Goal: Task Accomplishment & Management: Complete application form

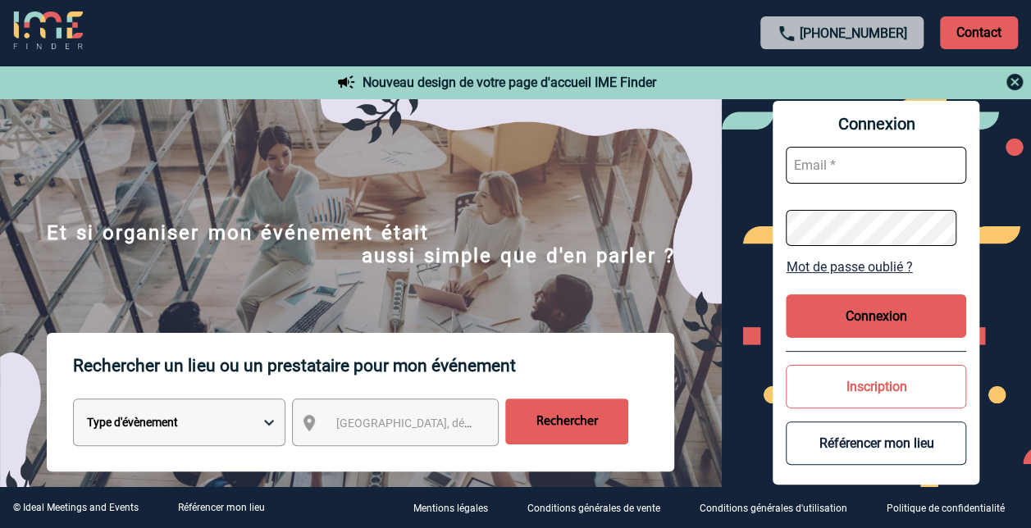
click at [844, 166] on input "text" at bounding box center [875, 165] width 180 height 37
type input "murielle.jean@sanofi.com"
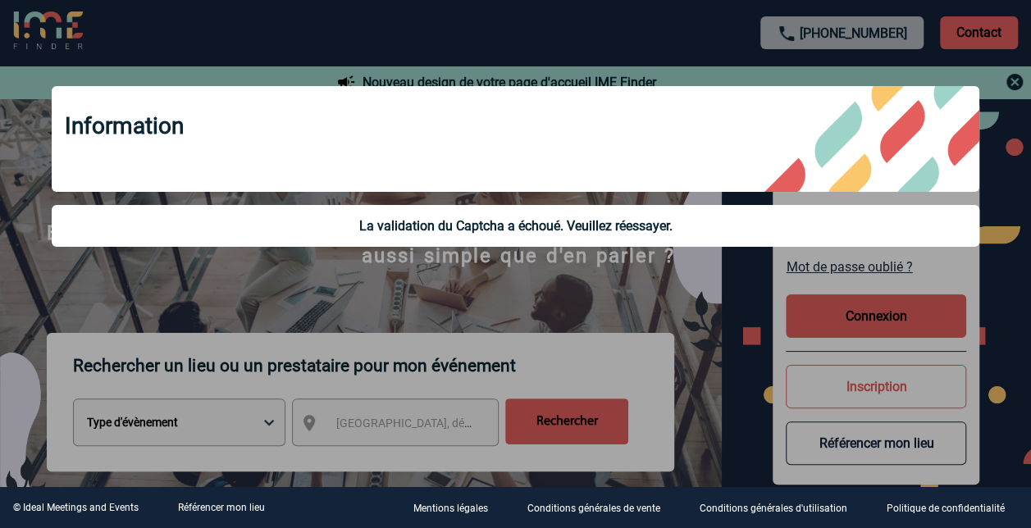
click at [891, 326] on div at bounding box center [515, 264] width 1031 height 528
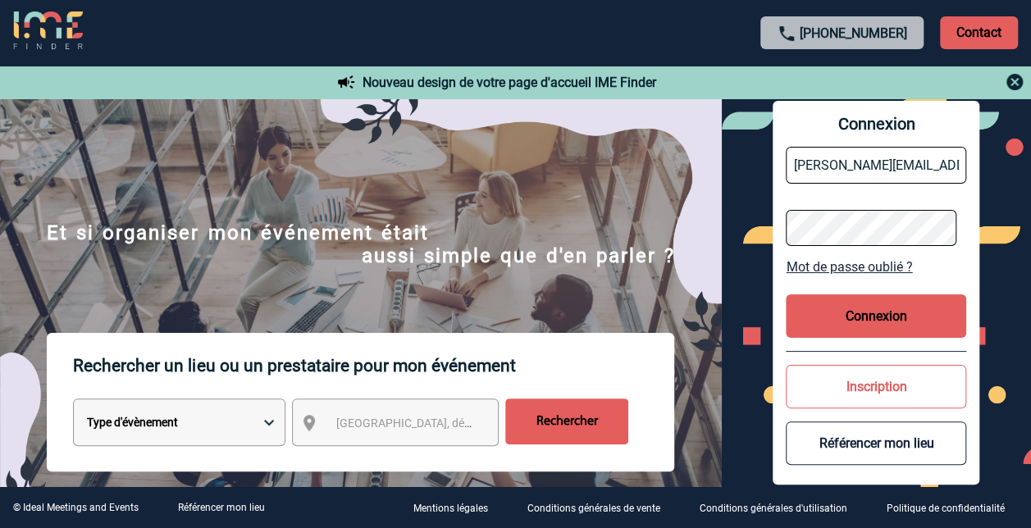
click at [781, 223] on div "Connexion murielle.jean@sanofi.com Mot de passe oublié ? Connexion Inscription …" at bounding box center [875, 293] width 207 height 385
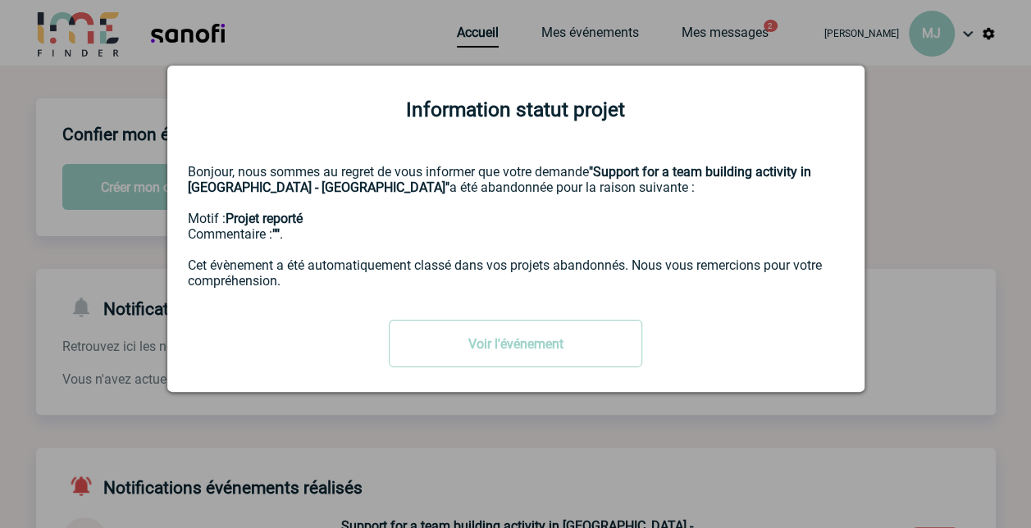
click at [916, 119] on div at bounding box center [515, 264] width 1031 height 528
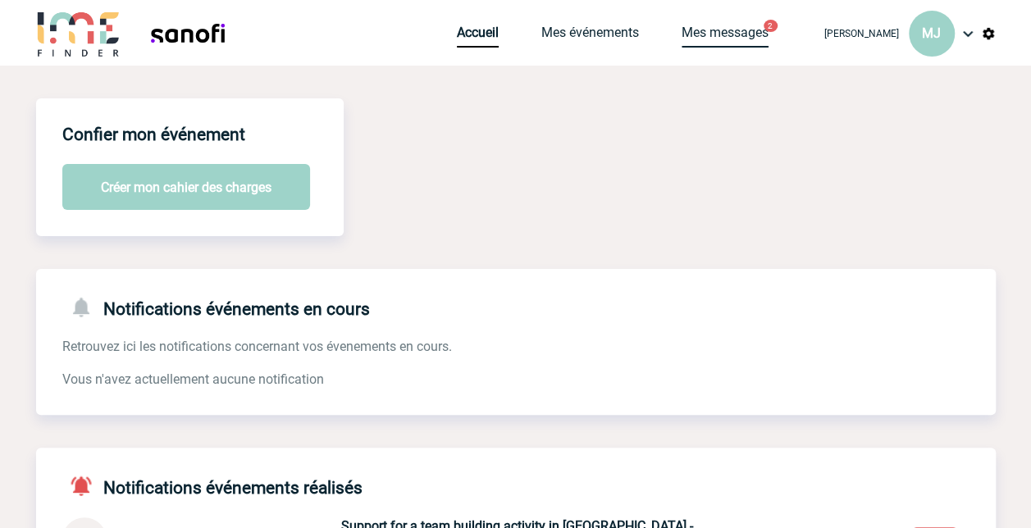
click at [767, 28] on link "Mes messages" at bounding box center [724, 36] width 87 height 23
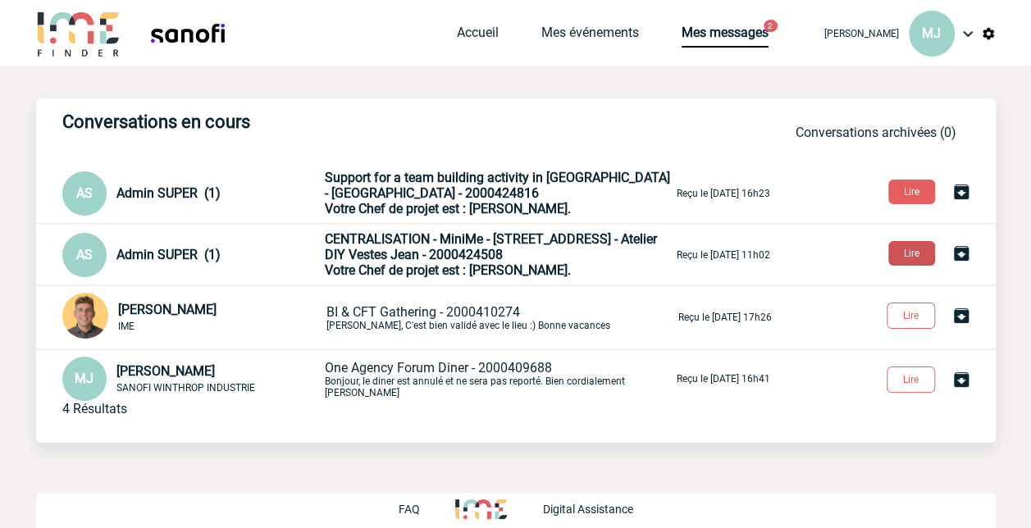
click at [913, 249] on button "Lire" at bounding box center [911, 253] width 47 height 25
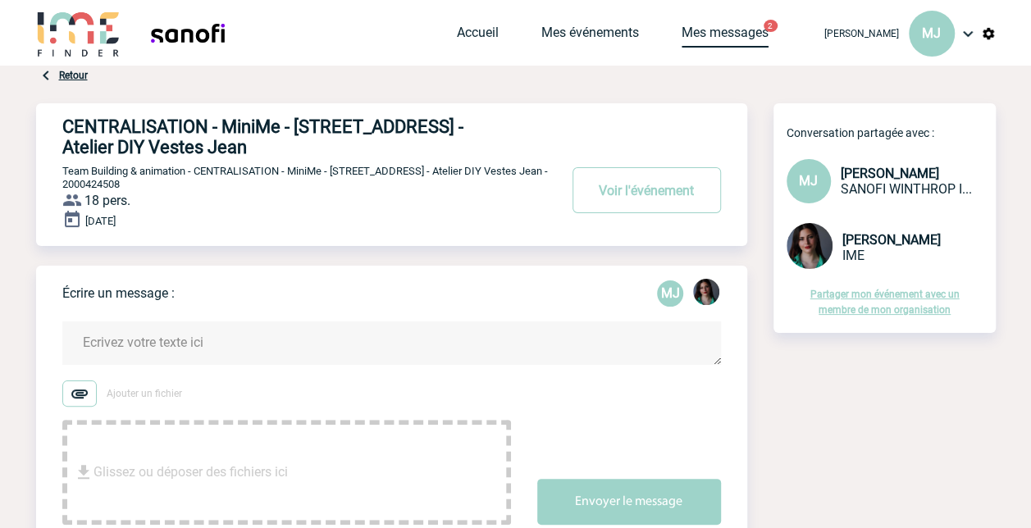
click at [761, 38] on link "Mes messages" at bounding box center [724, 36] width 87 height 23
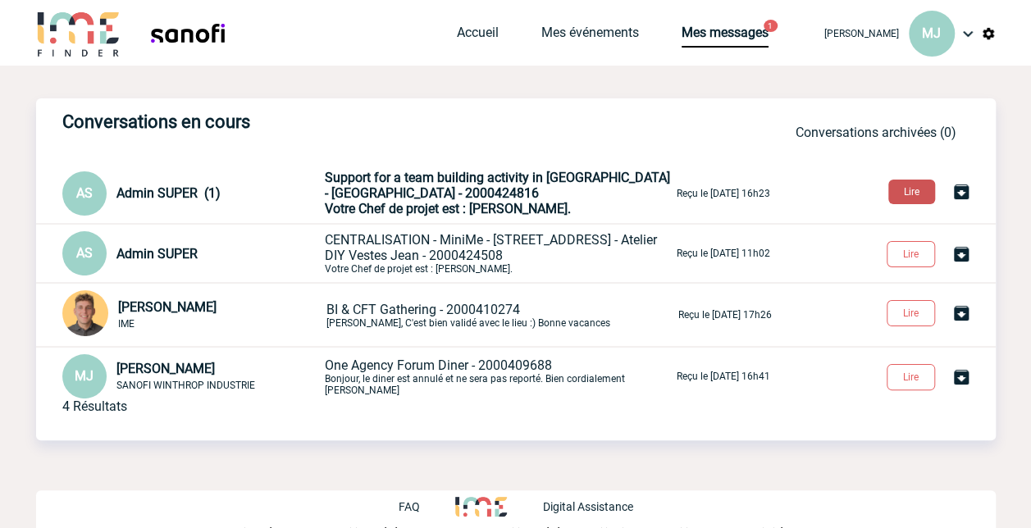
click at [915, 190] on button "Lire" at bounding box center [911, 192] width 47 height 25
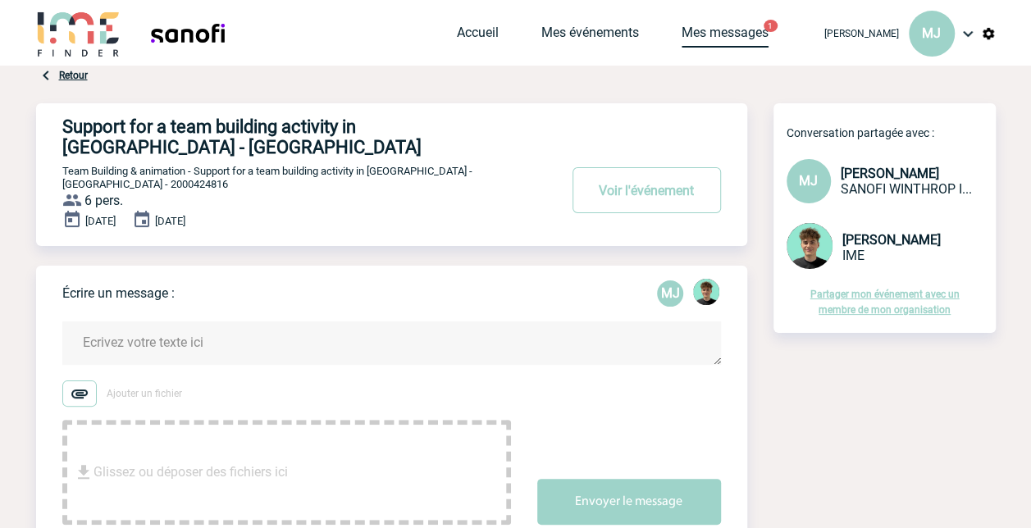
click at [751, 32] on link "Mes messages" at bounding box center [724, 36] width 87 height 23
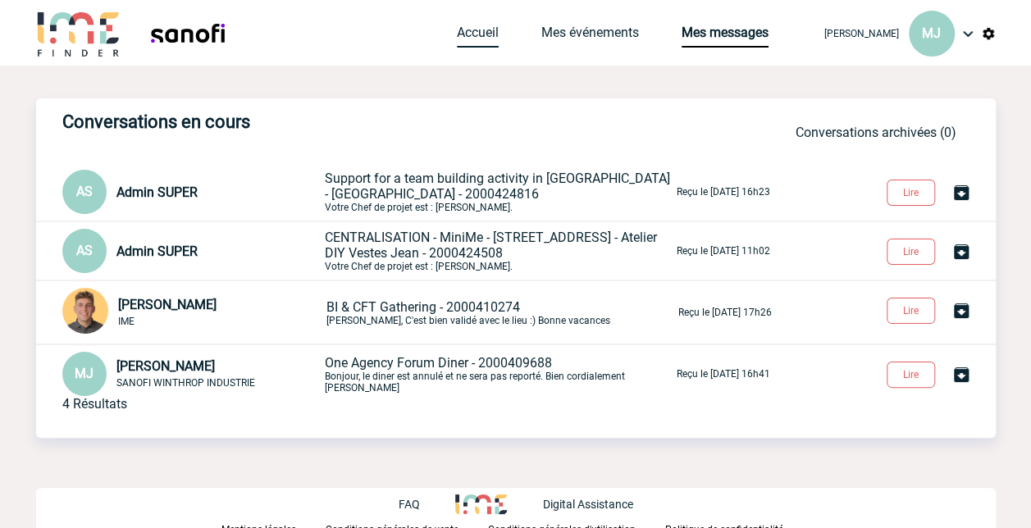
click at [494, 38] on link "Accueil" at bounding box center [478, 36] width 42 height 23
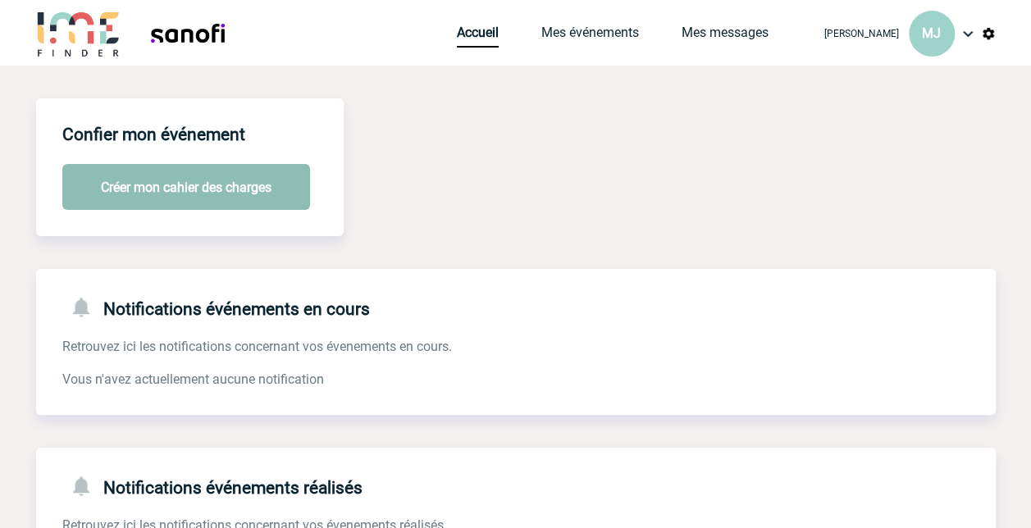
click at [221, 190] on button "Créer mon cahier des charges" at bounding box center [186, 187] width 248 height 46
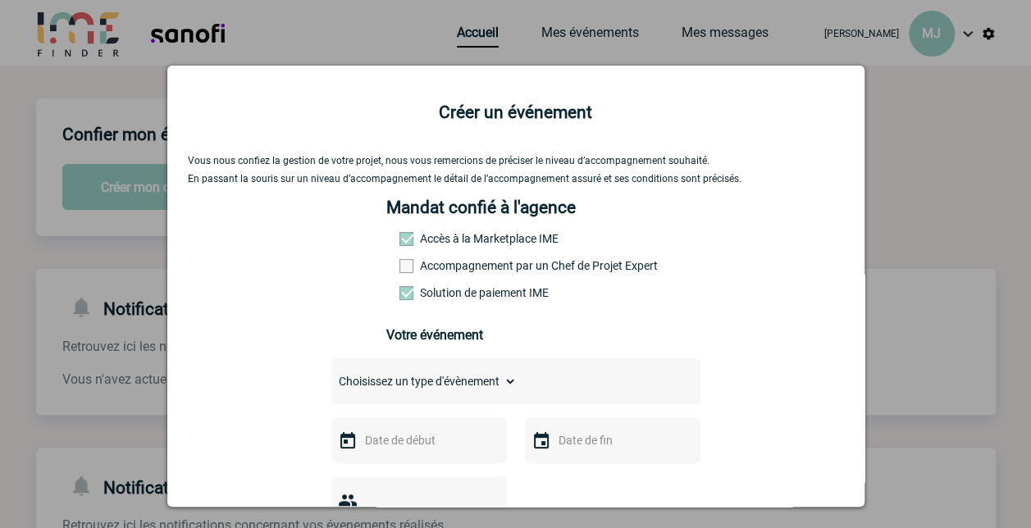
click at [405, 265] on span at bounding box center [406, 266] width 14 height 14
click at [0, 0] on input "Accompagnement par un Chef de Projet Expert" at bounding box center [0, 0] width 0 height 0
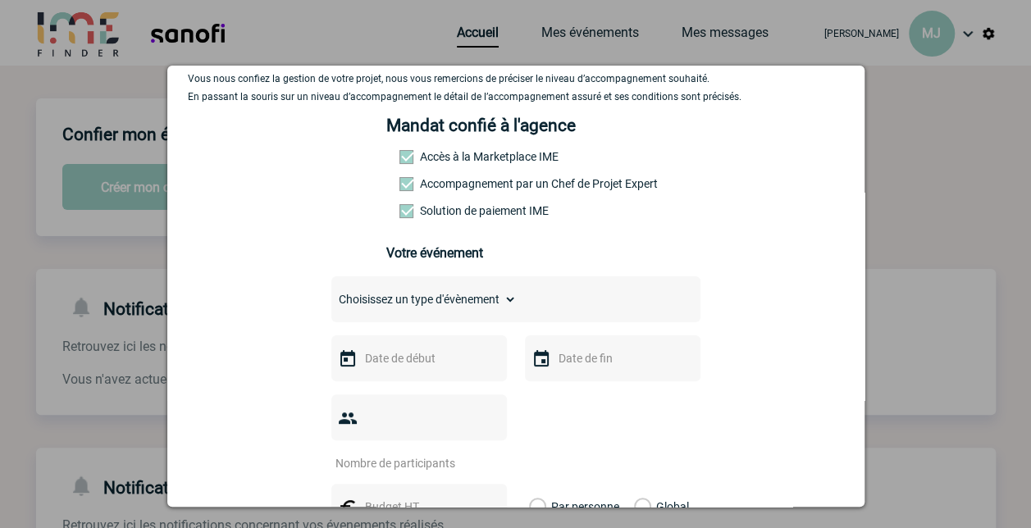
click at [493, 304] on select "Choisissez un type d'évènement Séminaire avec nuitée Séminaire sans nuitée Repa…" at bounding box center [423, 299] width 185 height 23
select select "4"
click at [331, 294] on select "Choisissez un type d'évènement Séminaire avec nuitée Séminaire sans nuitée Repa…" at bounding box center [423, 299] width 185 height 23
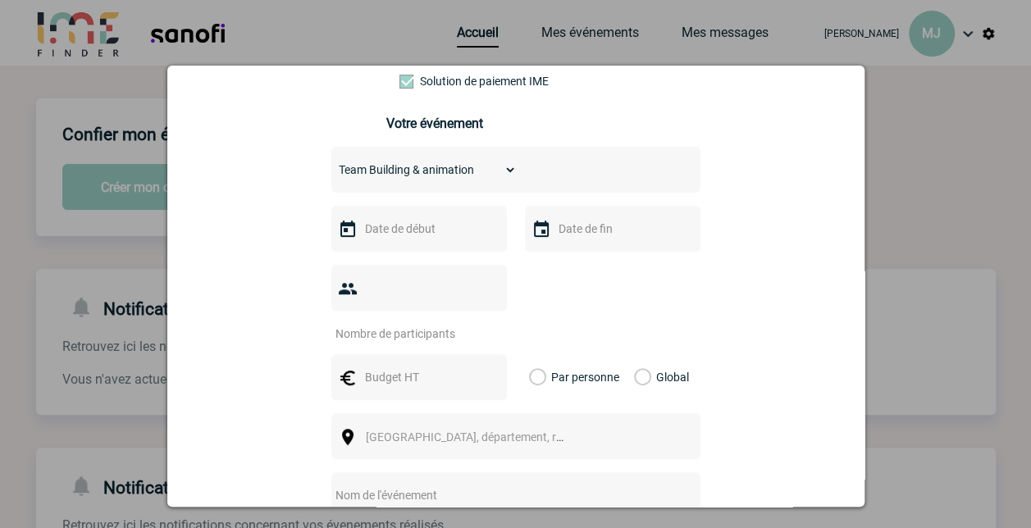
scroll to position [246, 0]
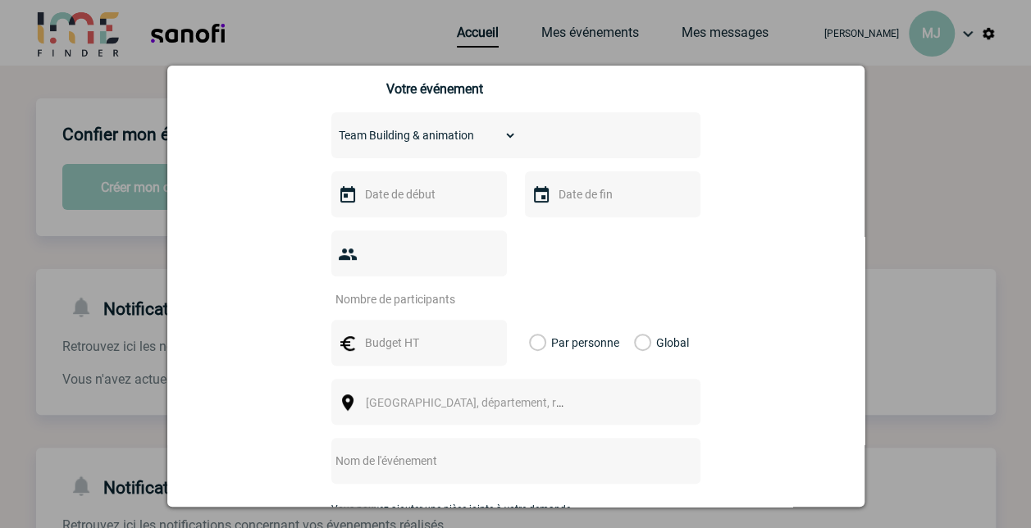
click at [508, 140] on select "Choisissez un type d'évènement Séminaire avec nuitée Séminaire sans nuitée Repa…" at bounding box center [423, 135] width 185 height 23
click at [331, 130] on select "Choisissez un type d'évènement Séminaire avec nuitée Séminaire sans nuitée Repa…" at bounding box center [423, 135] width 185 height 23
click at [403, 212] on div at bounding box center [418, 194] width 175 height 46
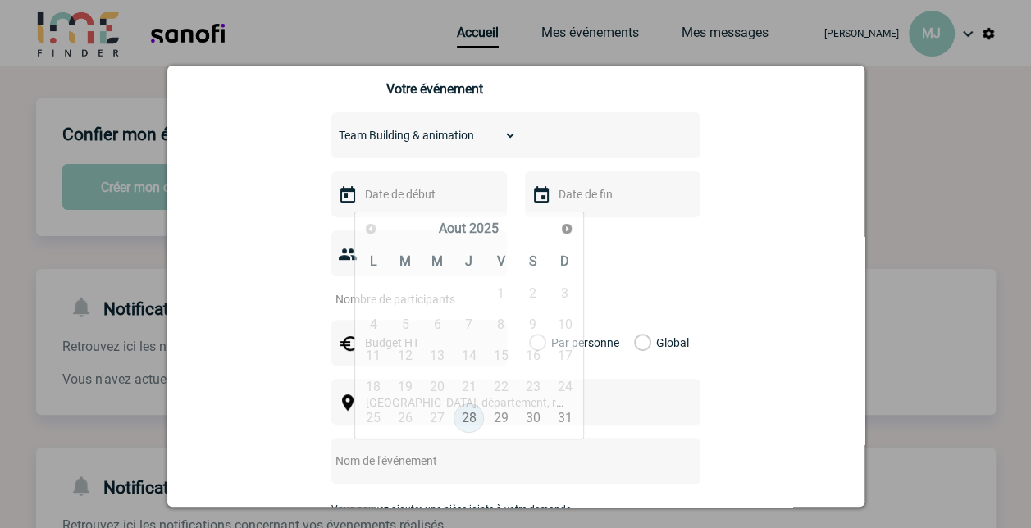
click at [430, 200] on input "text" at bounding box center [417, 194] width 113 height 21
click at [574, 223] on link "Suivant" at bounding box center [566, 228] width 25 height 25
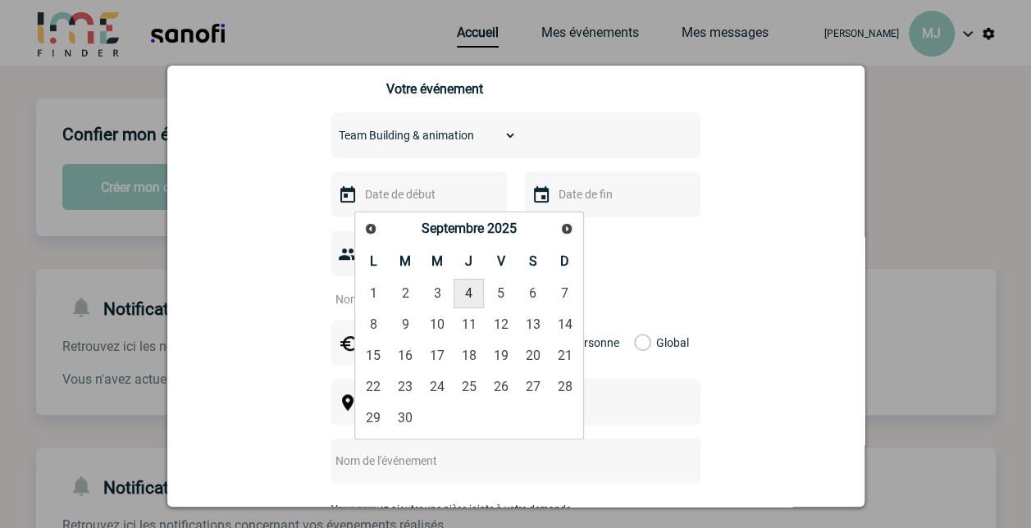
click at [474, 284] on link "4" at bounding box center [468, 294] width 30 height 30
type input "04-09-2025"
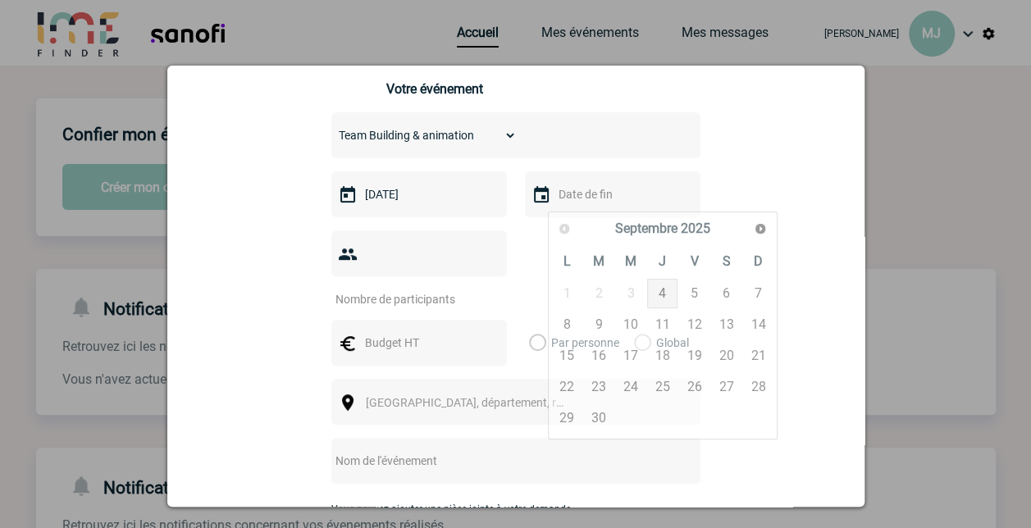
click at [569, 190] on input "text" at bounding box center [610, 194] width 113 height 21
click at [665, 290] on link "4" at bounding box center [662, 294] width 30 height 30
type input "04-09-2025"
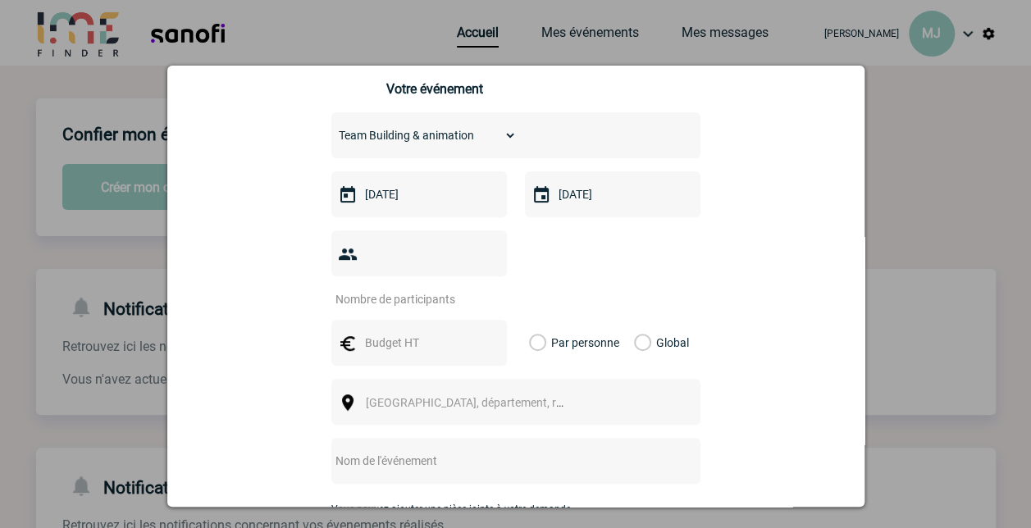
click at [416, 272] on div at bounding box center [418, 253] width 175 height 46
click at [427, 289] on input "number" at bounding box center [408, 299] width 154 height 21
click at [480, 289] on input "1" at bounding box center [408, 299] width 154 height 21
click at [480, 289] on input "2" at bounding box center [408, 299] width 154 height 21
click at [480, 289] on input "3" at bounding box center [408, 299] width 154 height 21
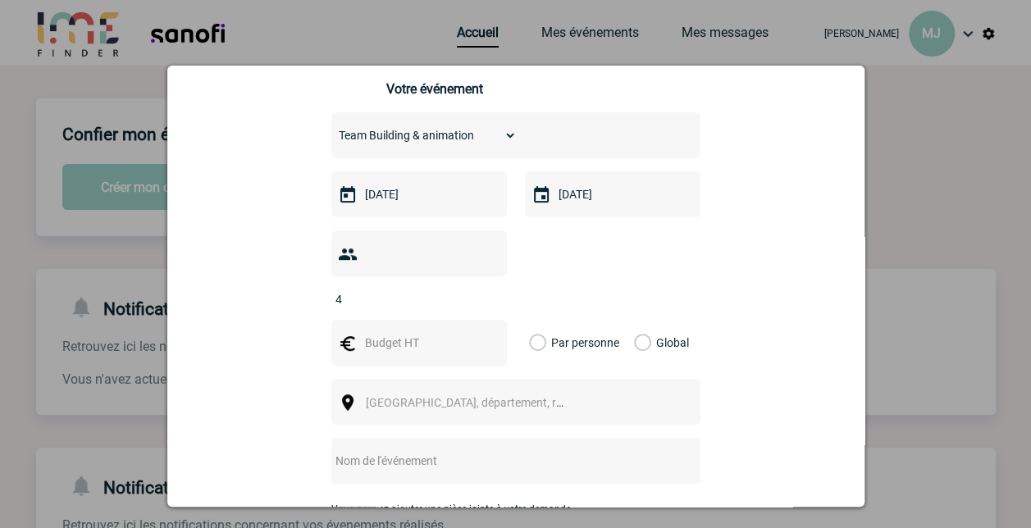
click at [480, 289] on input "4" at bounding box center [408, 299] width 154 height 21
click at [480, 289] on input "5" at bounding box center [408, 299] width 154 height 21
click at [480, 289] on input "6" at bounding box center [408, 299] width 154 height 21
click at [480, 289] on input "7" at bounding box center [408, 299] width 154 height 21
type input "8"
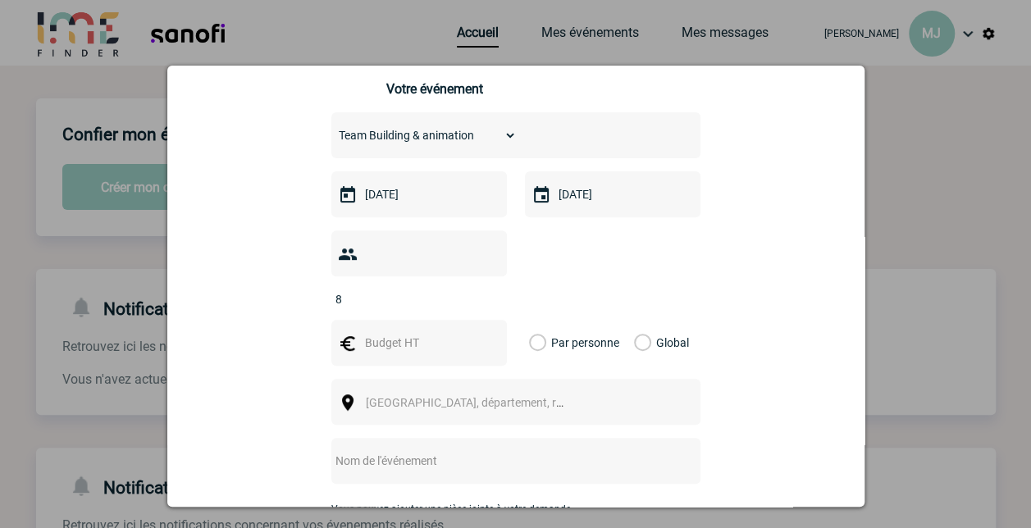
click at [480, 289] on input "8" at bounding box center [408, 299] width 154 height 21
click at [637, 323] on label "Global" at bounding box center [639, 343] width 11 height 46
click at [0, 0] on input "Global" at bounding box center [0, 0] width 0 height 0
click at [435, 396] on span "Ville, département, région..." at bounding box center [480, 402] width 228 height 13
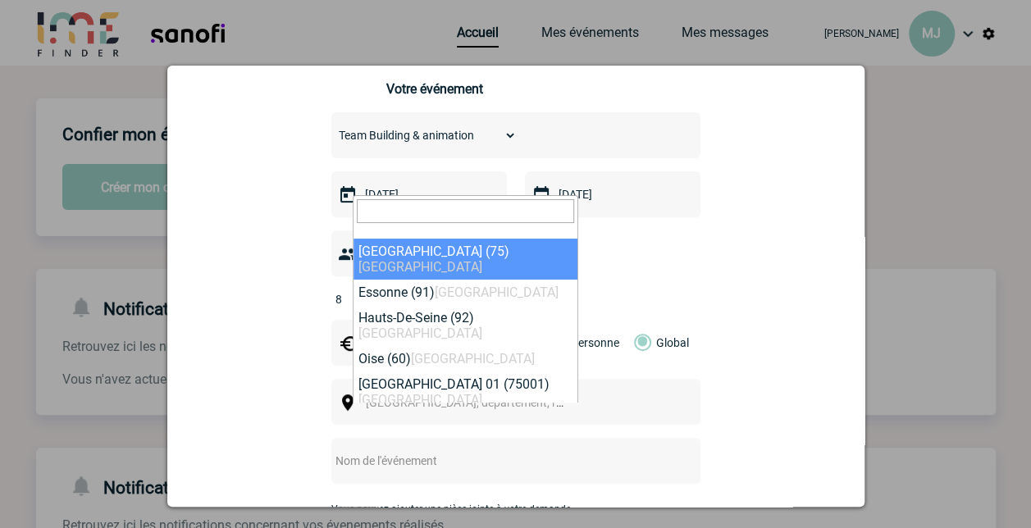
select select "3"
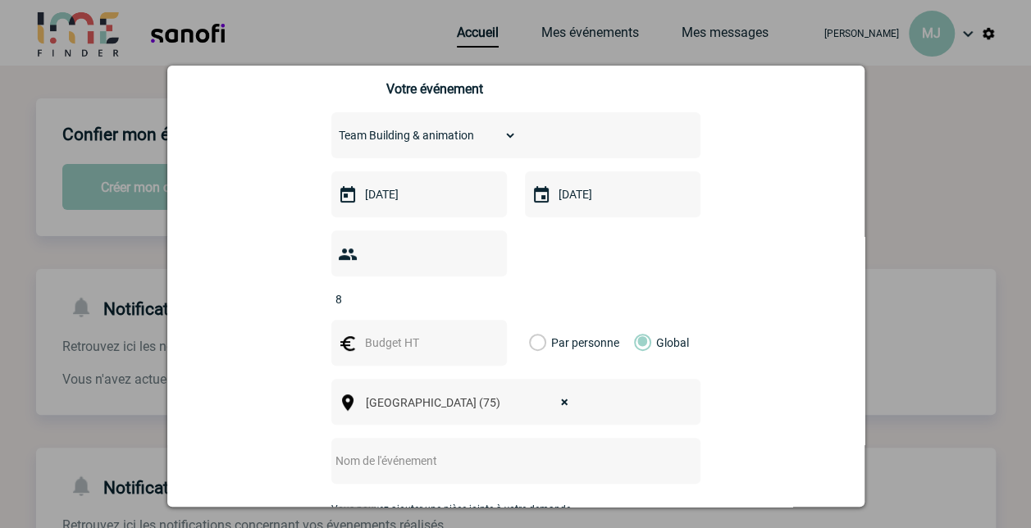
click at [434, 450] on input "text" at bounding box center [493, 460] width 325 height 21
type input "Xceed Activity"
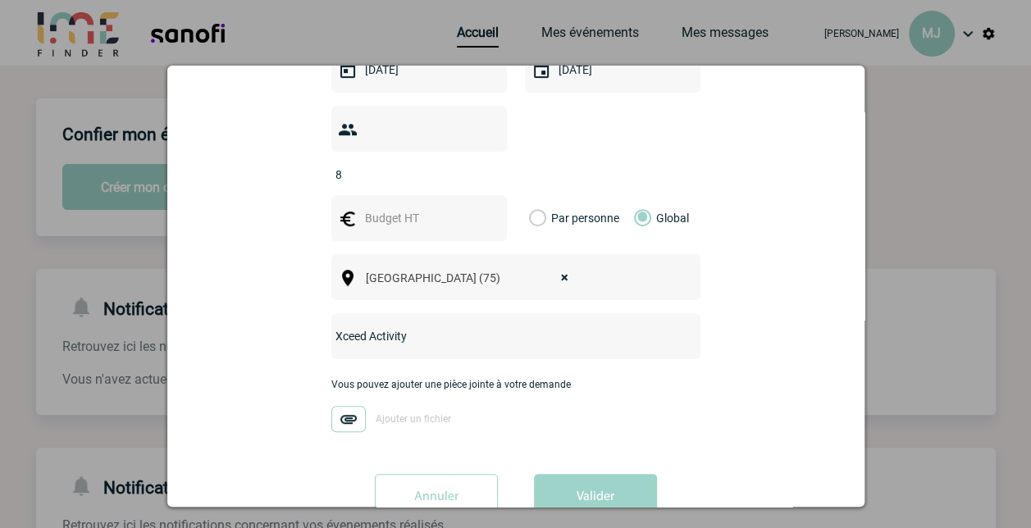
scroll to position [397, 0]
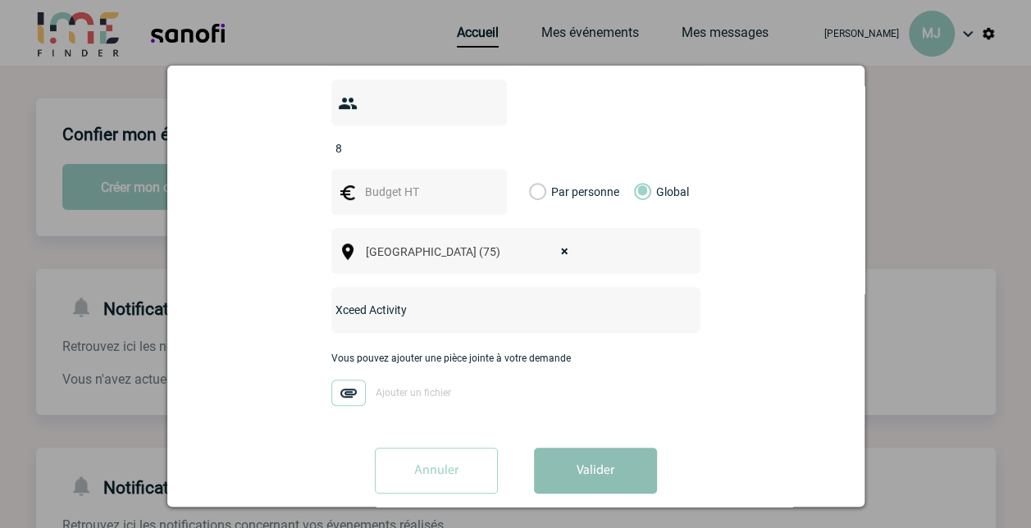
click at [605, 448] on button "Valider" at bounding box center [595, 471] width 123 height 46
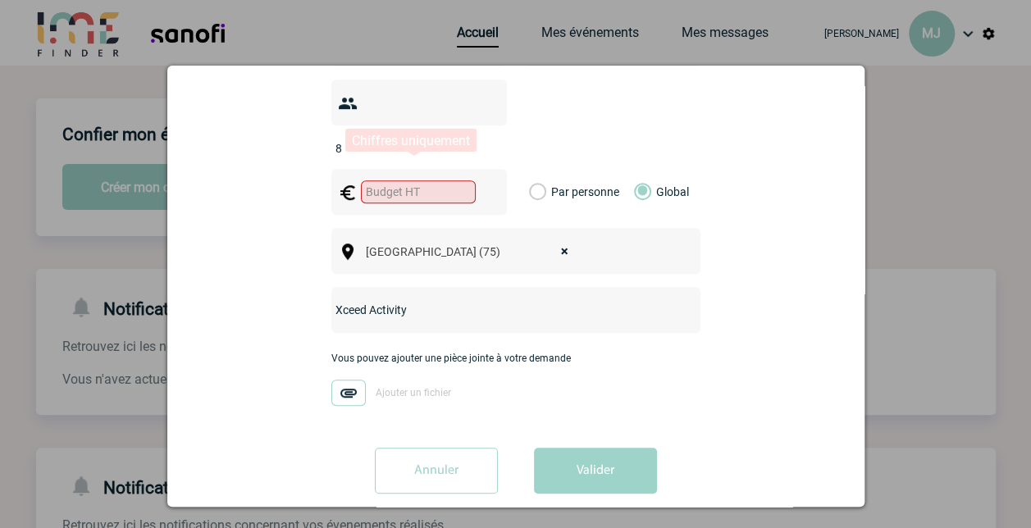
click at [424, 180] on input "text" at bounding box center [418, 191] width 115 height 23
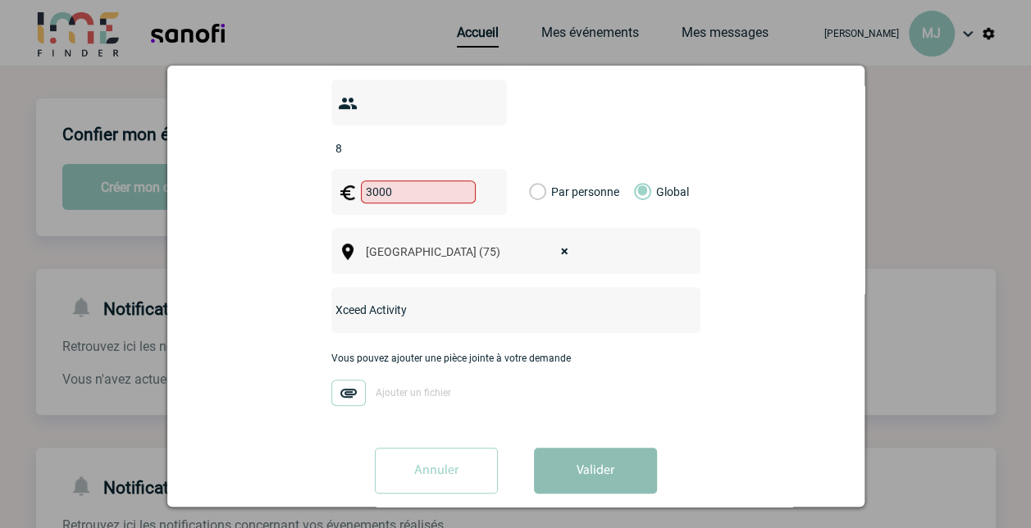
type input "3000"
click at [594, 448] on button "Valider" at bounding box center [595, 471] width 123 height 46
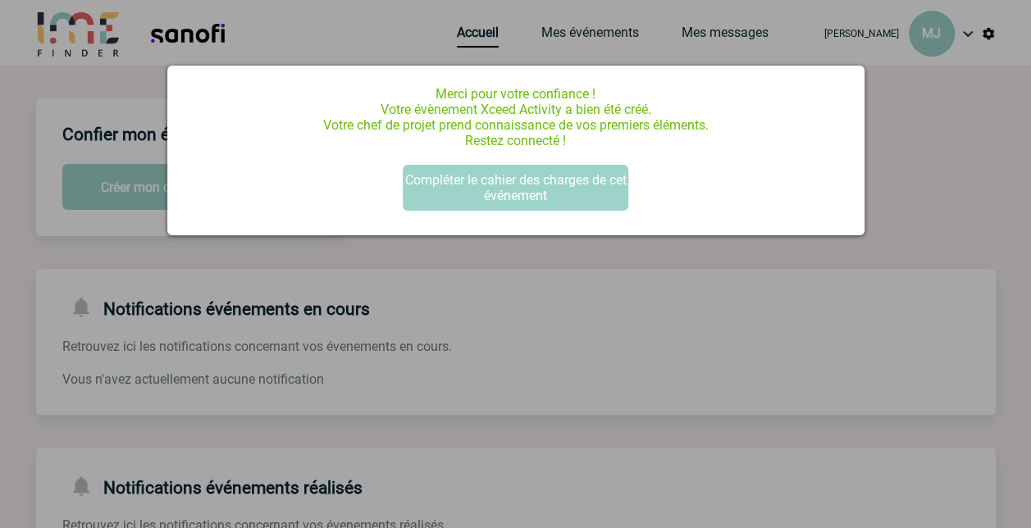
scroll to position [0, 0]
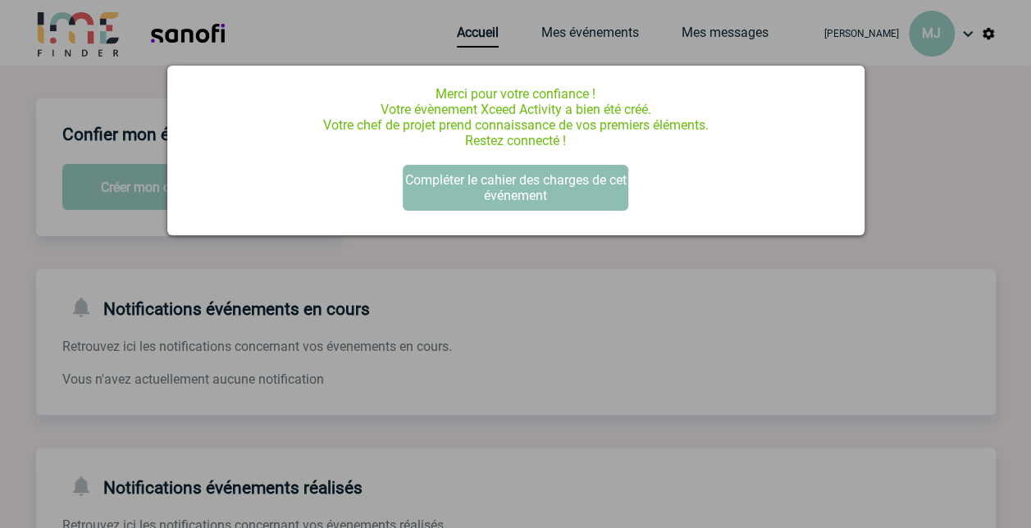
click at [542, 192] on button "Compléter le cahier des charges de cet événement" at bounding box center [515, 188] width 225 height 46
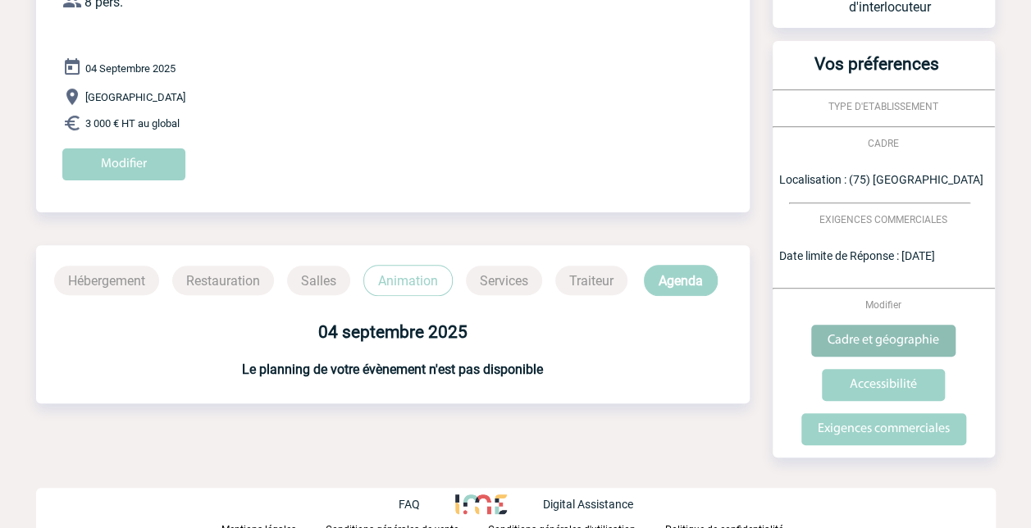
scroll to position [180, 0]
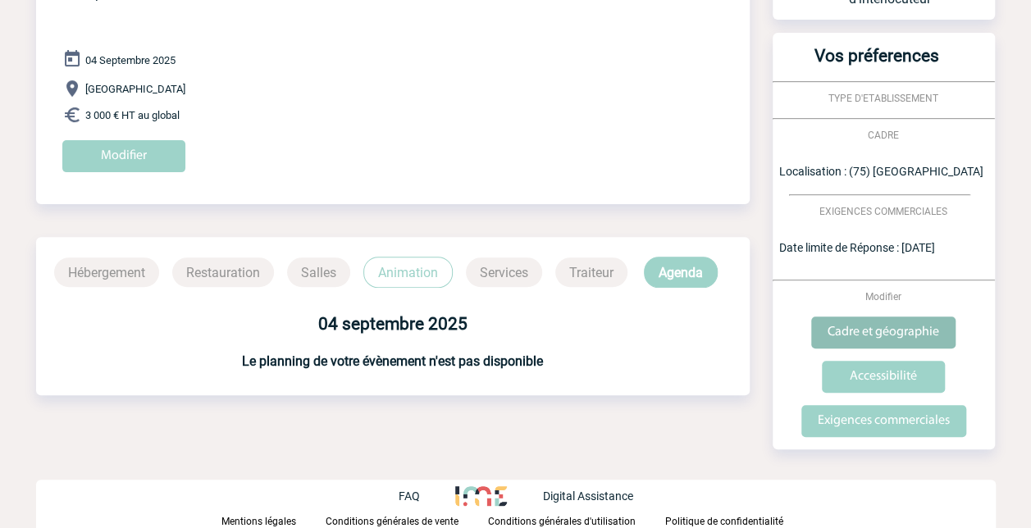
click at [884, 336] on input "Cadre et géographie" at bounding box center [883, 332] width 144 height 32
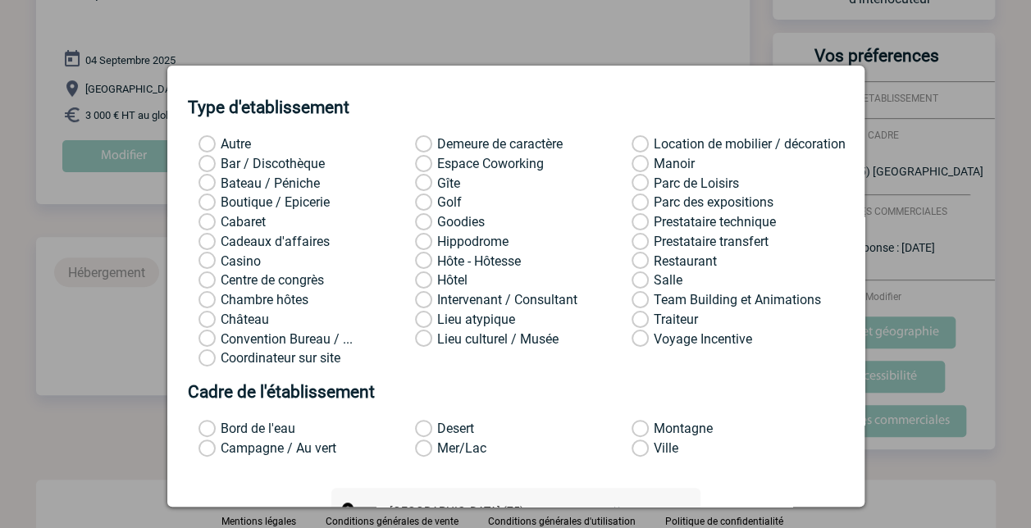
scroll to position [0, 0]
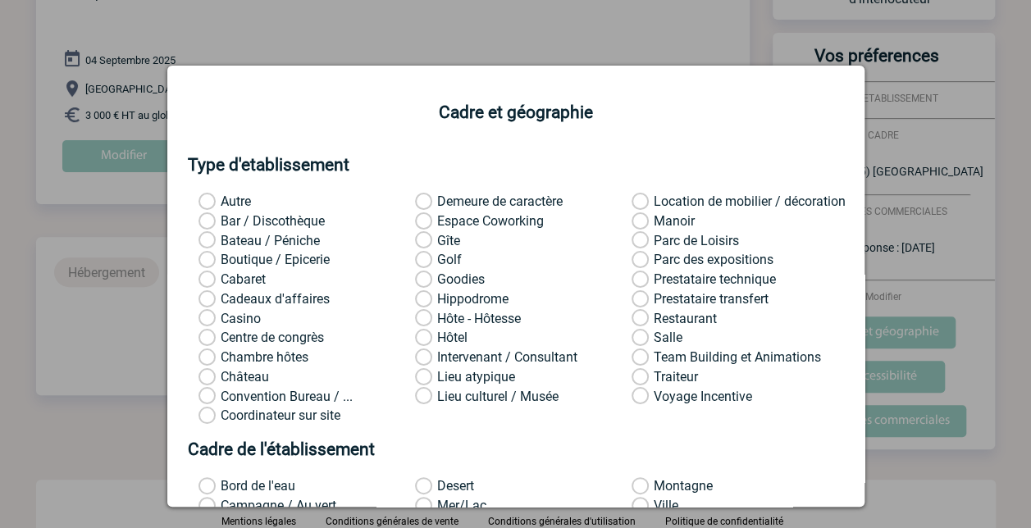
click at [207, 423] on label "Coordinateur sur site" at bounding box center [219, 415] width 43 height 16
click at [0, 0] on input "Coordinateur sur site" at bounding box center [0, 0] width 0 height 0
click at [635, 357] on label "Team Building et Animations" at bounding box center [652, 357] width 43 height 16
click at [0, 0] on input "Team Building et Animations" at bounding box center [0, 0] width 0 height 0
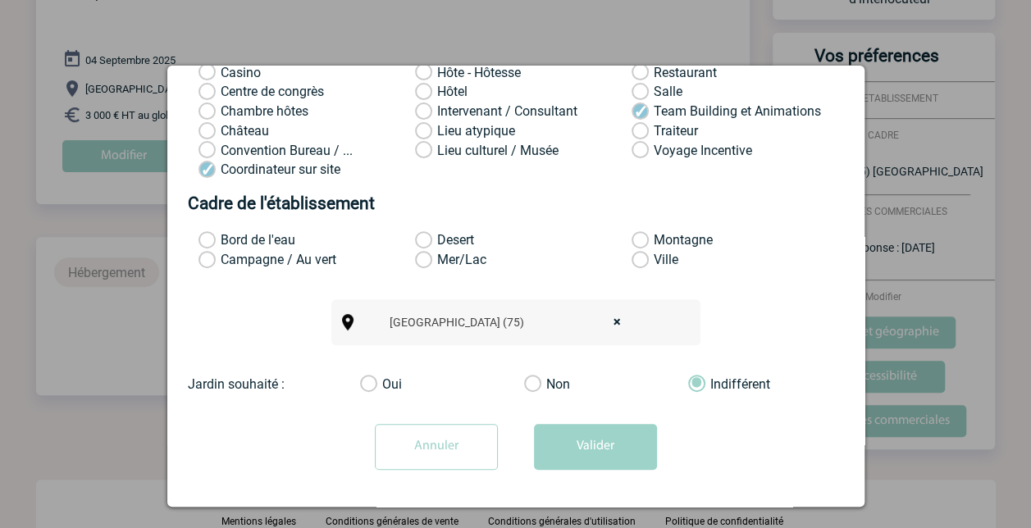
scroll to position [255, 0]
click at [593, 447] on button "Valider" at bounding box center [595, 447] width 123 height 46
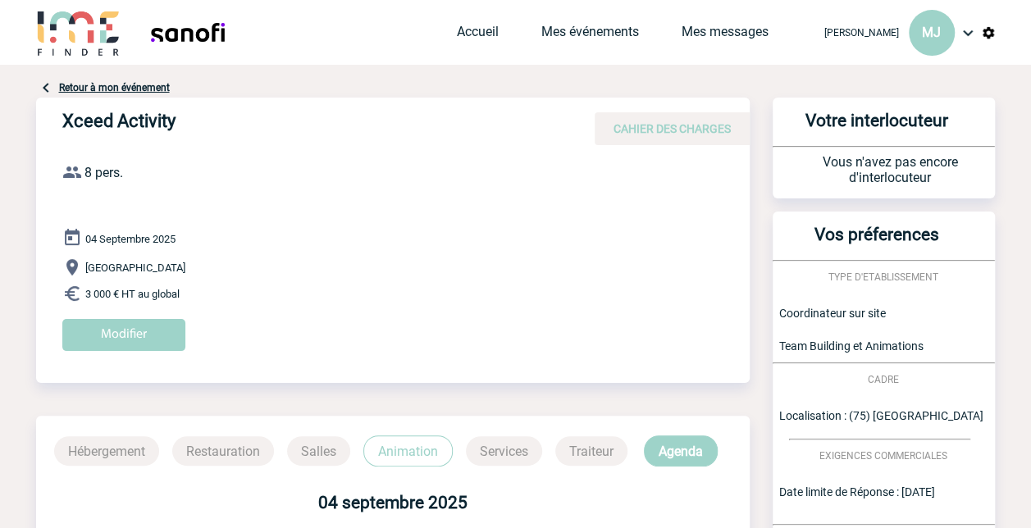
scroll to position [0, 0]
click at [125, 339] on input "Modifier" at bounding box center [123, 336] width 123 height 32
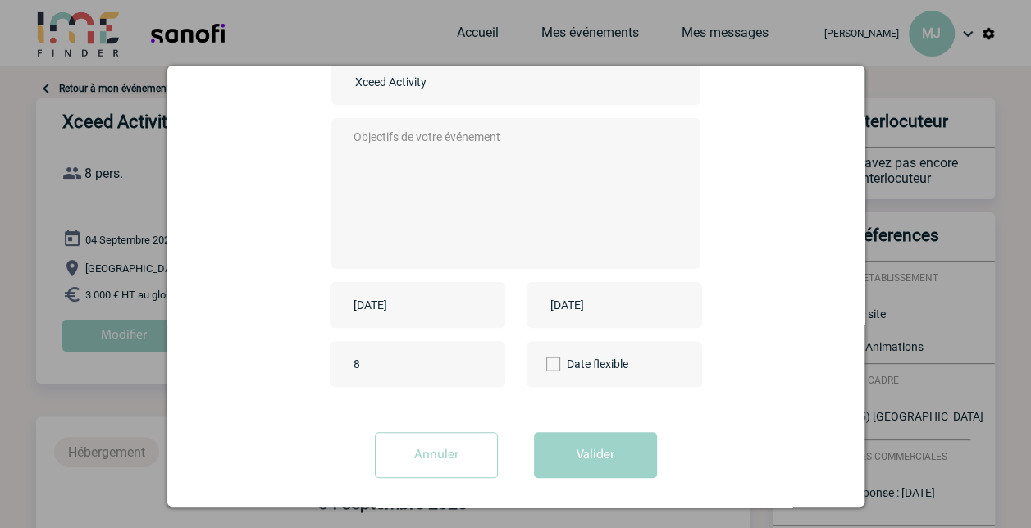
scroll to position [164, 0]
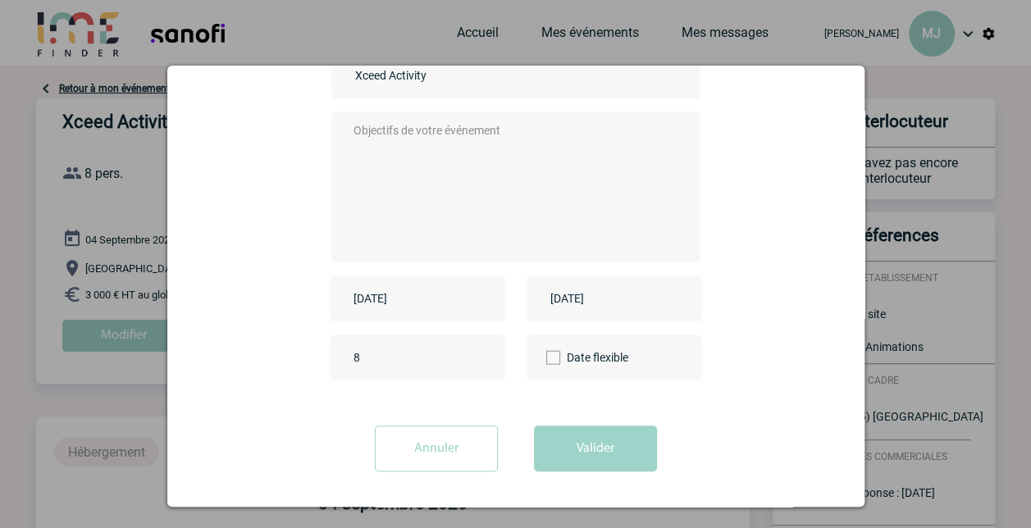
click at [366, 349] on input "8" at bounding box center [426, 357] width 154 height 21
click at [470, 356] on input "9" at bounding box center [426, 357] width 154 height 21
type input "10"
click at [470, 356] on input "10" at bounding box center [426, 357] width 154 height 21
click at [602, 449] on button "Valider" at bounding box center [595, 449] width 123 height 46
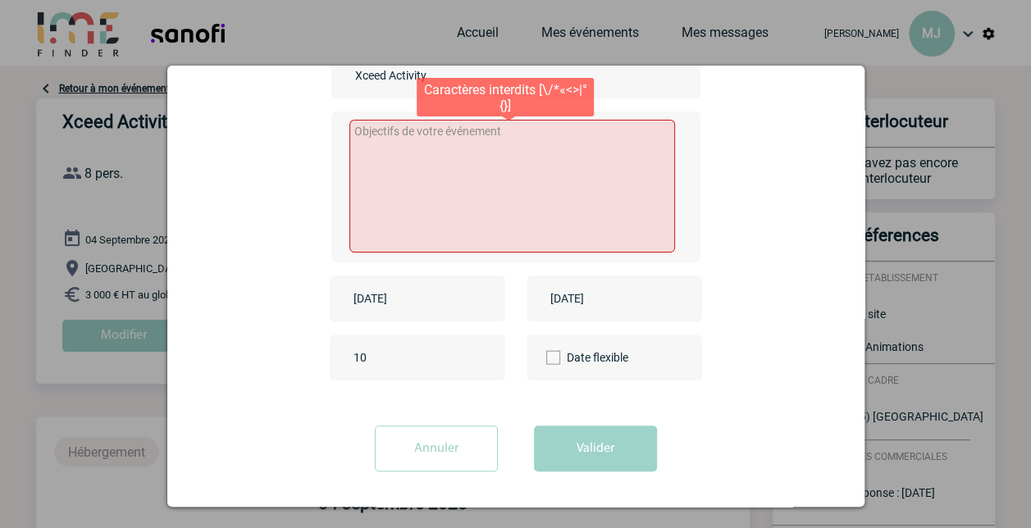
click at [416, 143] on textarea at bounding box center [511, 186] width 325 height 133
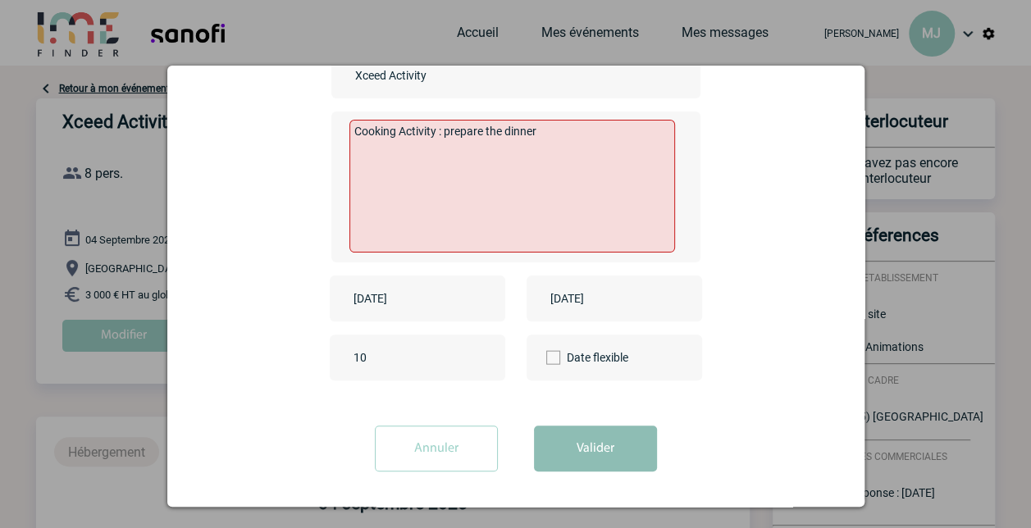
type textarea "Cooking Activity : prepare the dinner"
click at [597, 444] on button "Valider" at bounding box center [595, 449] width 123 height 46
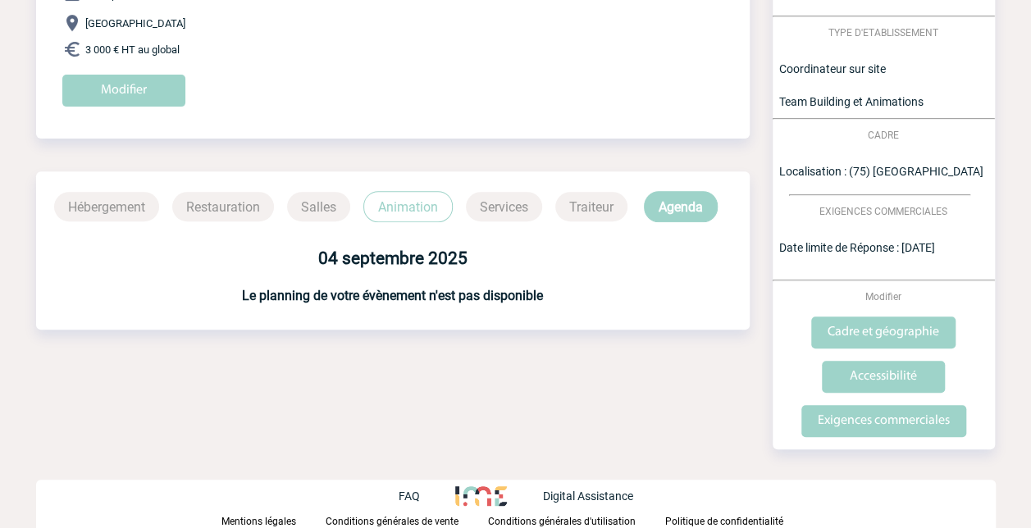
scroll to position [0, 0]
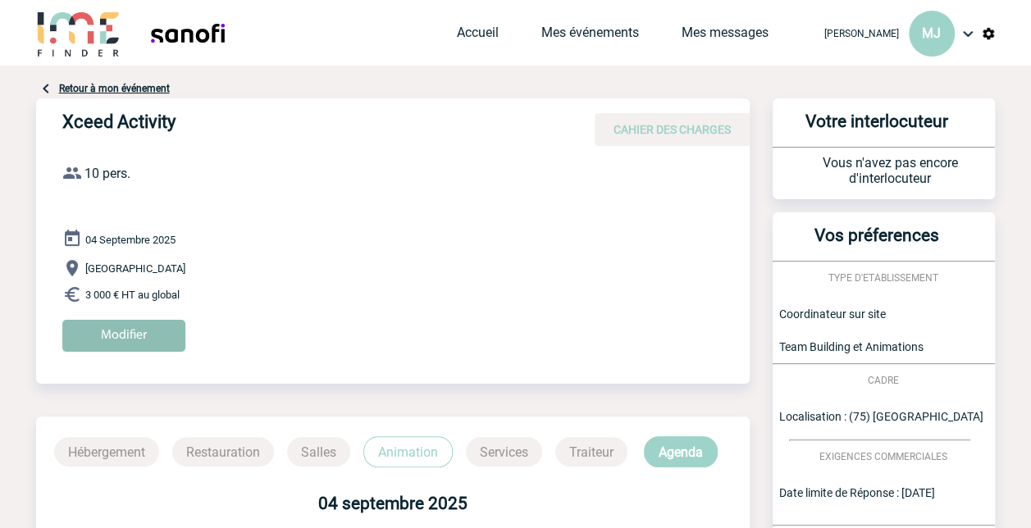
click at [130, 326] on input "Modifier" at bounding box center [123, 336] width 123 height 32
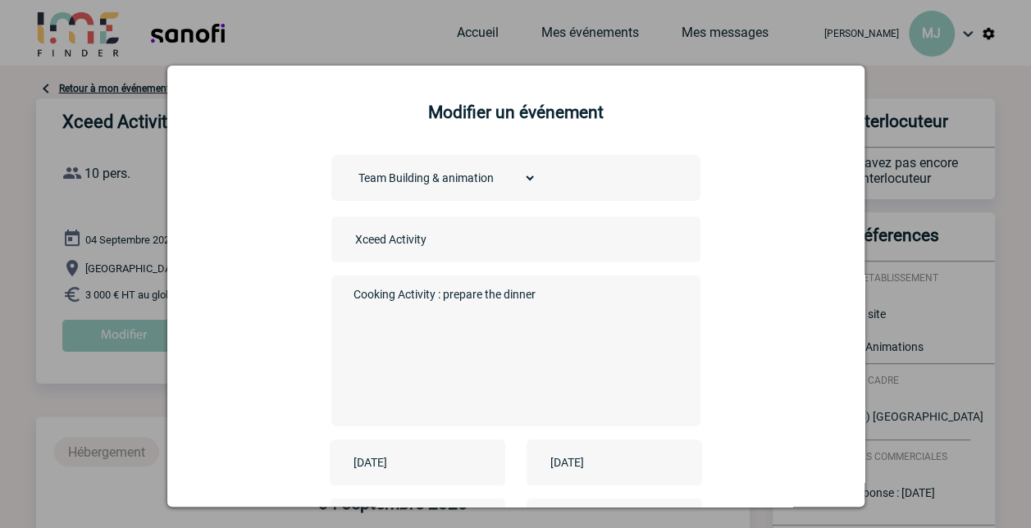
scroll to position [82, 0]
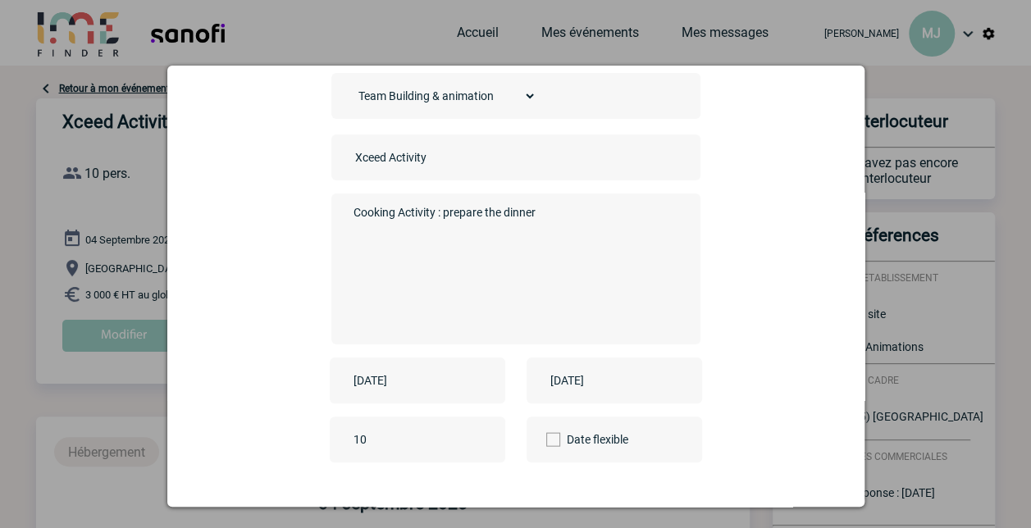
click at [559, 216] on textarea "Cooking Activity : prepare the dinner" at bounding box center [511, 267] width 324 height 131
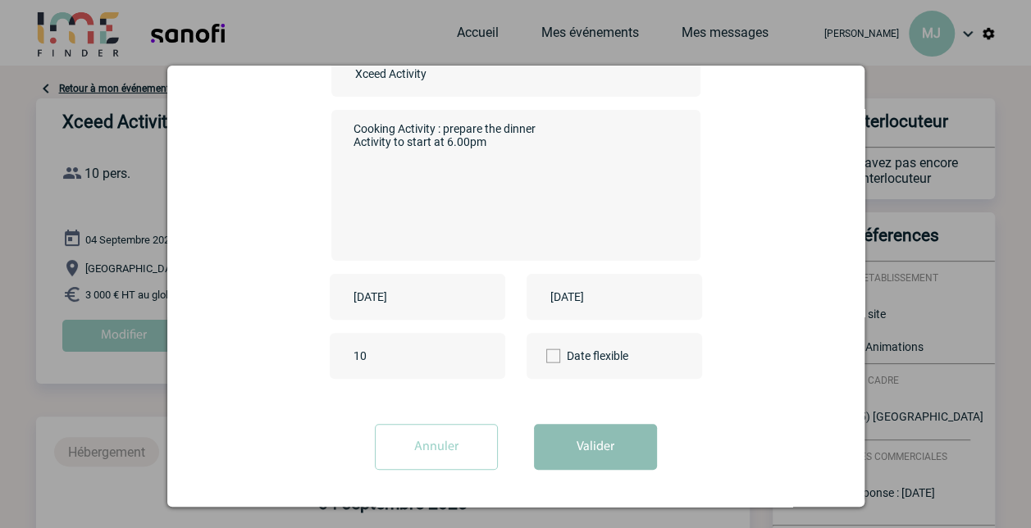
type textarea "Cooking Activity : prepare the dinner Activity to start at 6.00pm"
click at [601, 431] on button "Valider" at bounding box center [595, 447] width 123 height 46
